Goal: Information Seeking & Learning: Learn about a topic

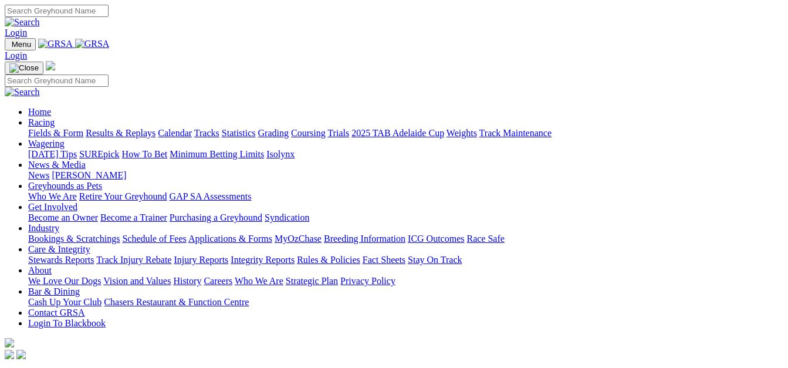
click at [128, 128] on link "Results & Replays" at bounding box center [121, 133] width 70 height 10
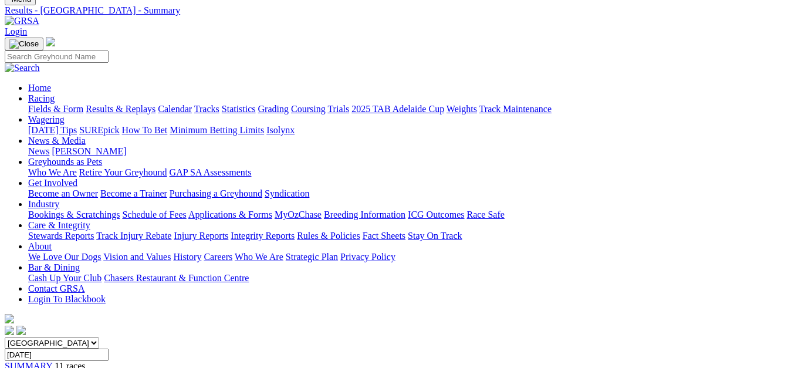
scroll to position [44, 0]
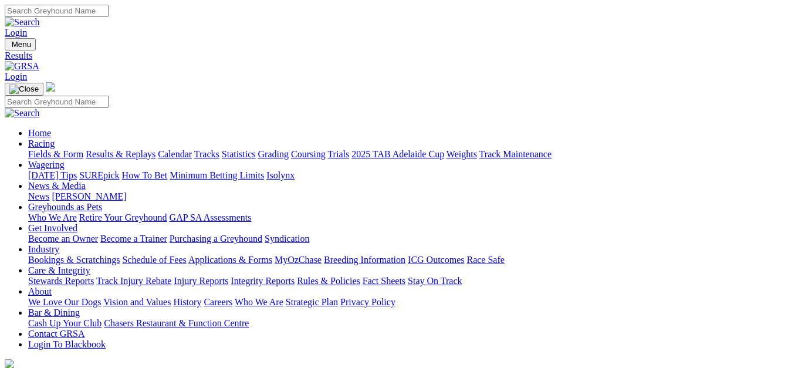
click at [37, 149] on link "Fields & Form" at bounding box center [55, 154] width 55 height 10
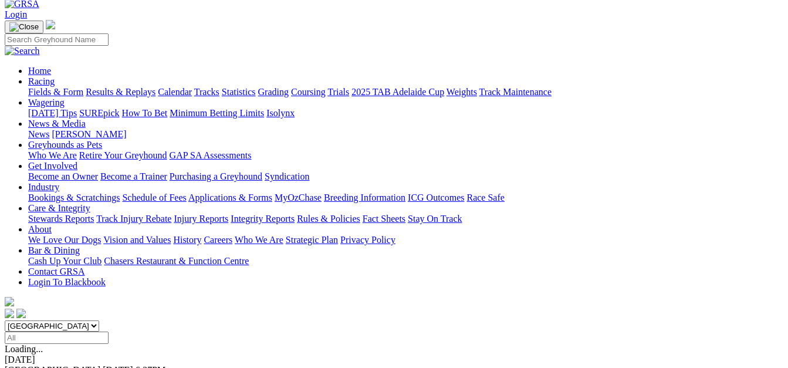
scroll to position [73, 0]
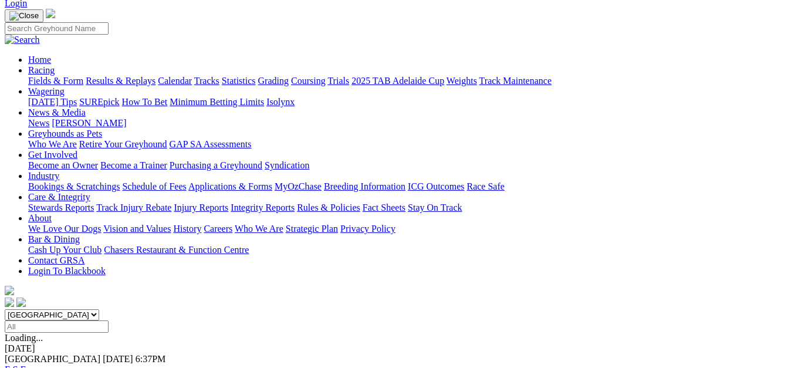
click at [26, 364] on link "F" at bounding box center [23, 369] width 5 height 10
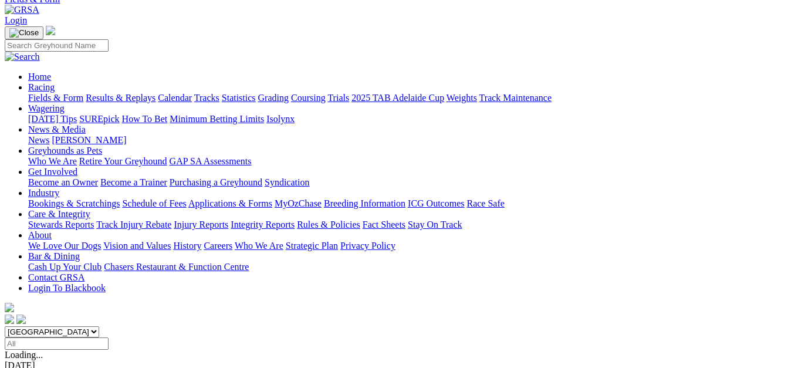
scroll to position [88, 0]
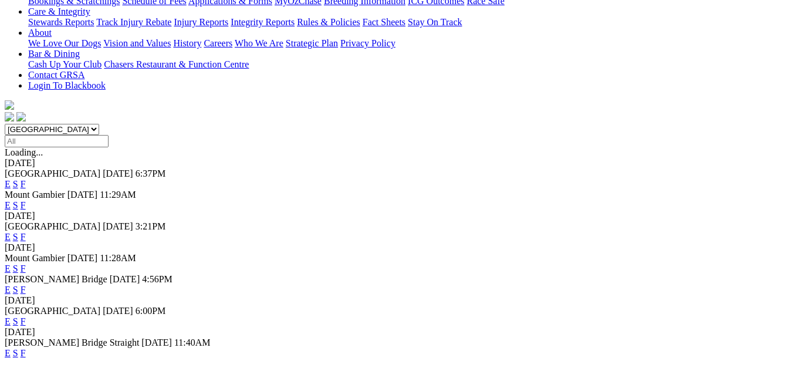
scroll to position [264, 0]
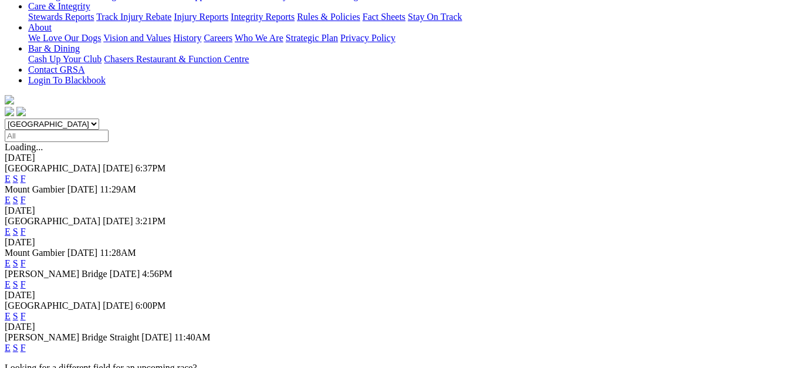
click at [26, 258] on link "F" at bounding box center [23, 263] width 5 height 10
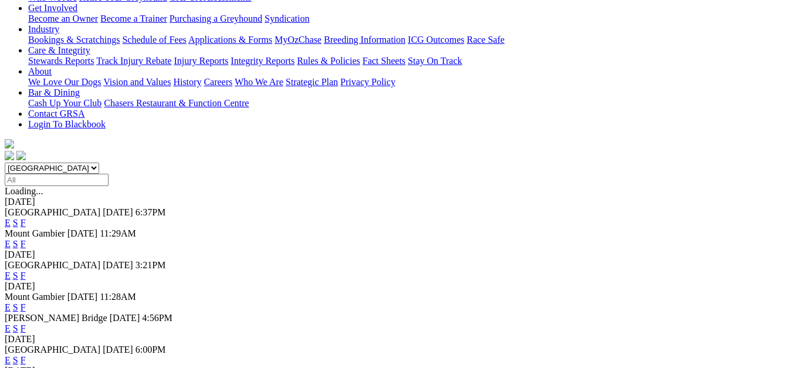
scroll to position [235, 0]
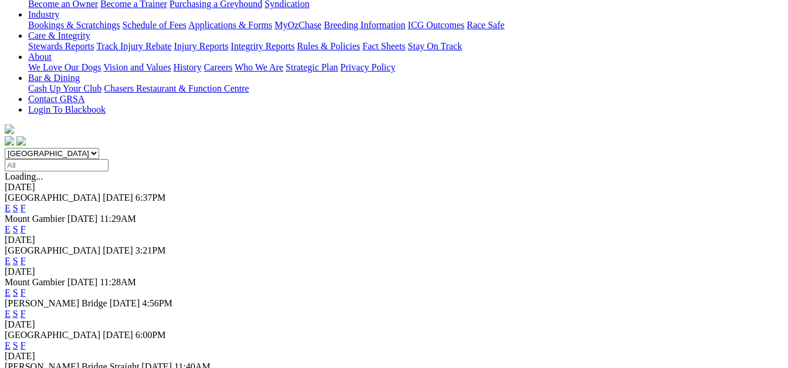
click at [26, 309] on link "F" at bounding box center [23, 314] width 5 height 10
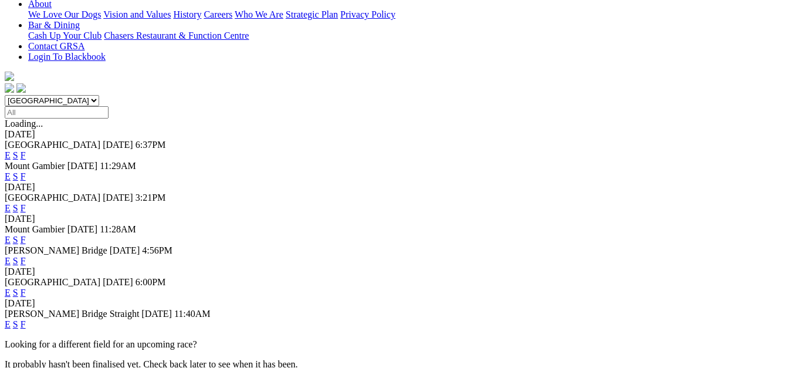
scroll to position [293, 0]
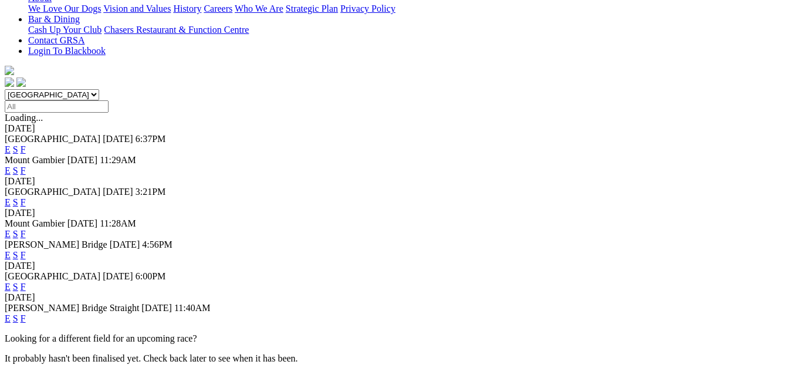
click at [26, 282] on link "F" at bounding box center [23, 287] width 5 height 10
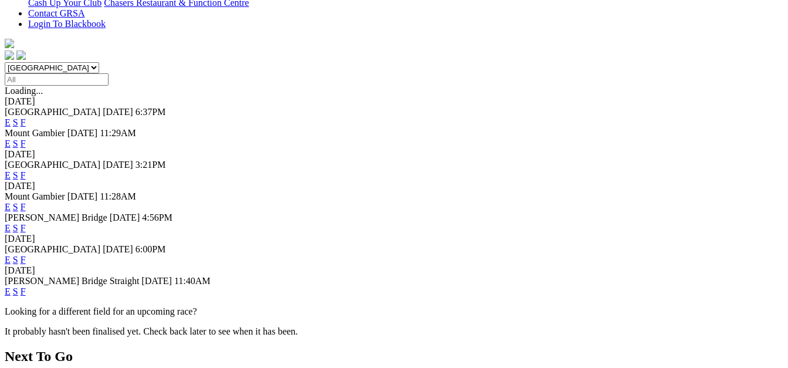
scroll to position [352, 0]
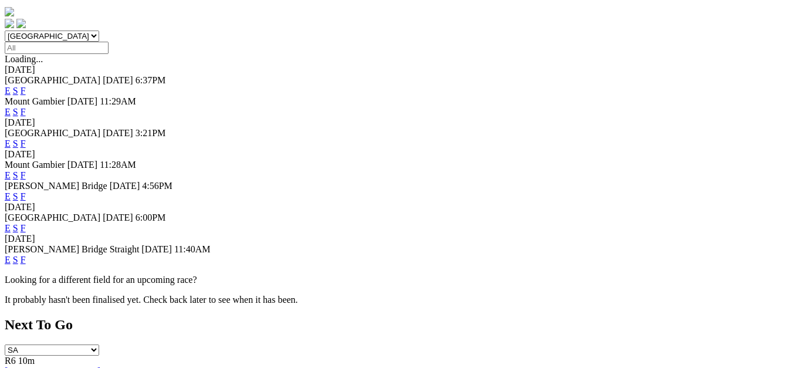
click at [26, 255] on link "F" at bounding box center [23, 260] width 5 height 10
